Goal: Task Accomplishment & Management: Manage account settings

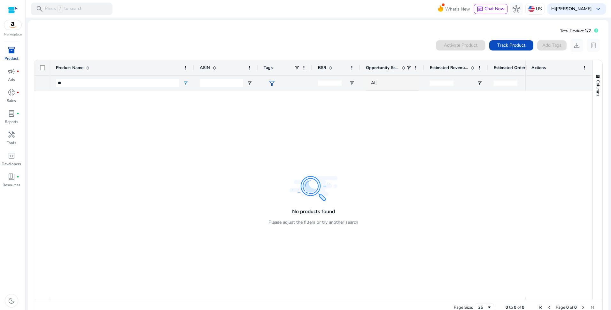
type input "*"
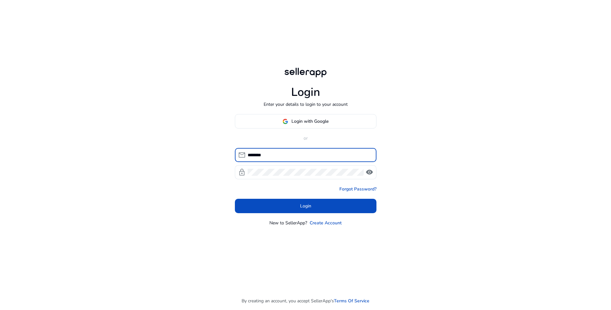
click at [235, 199] on button "Login" at bounding box center [306, 206] width 142 height 14
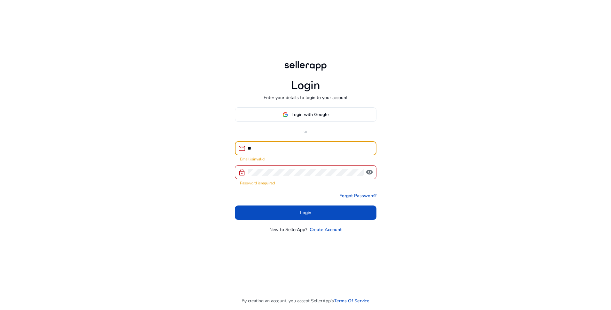
type input "*"
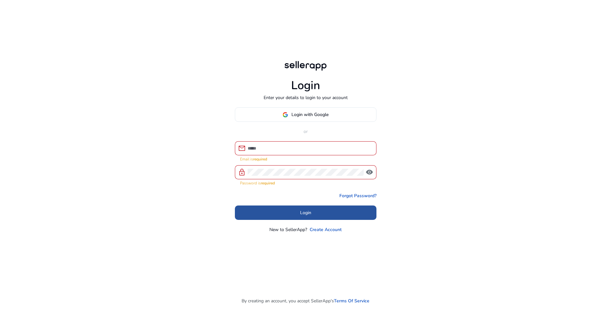
click at [312, 212] on span at bounding box center [306, 212] width 142 height 15
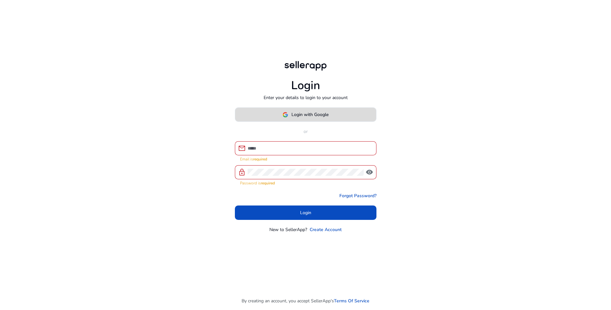
click at [305, 114] on span "Login with Google" at bounding box center [309, 114] width 37 height 7
